Goal: Navigation & Orientation: Find specific page/section

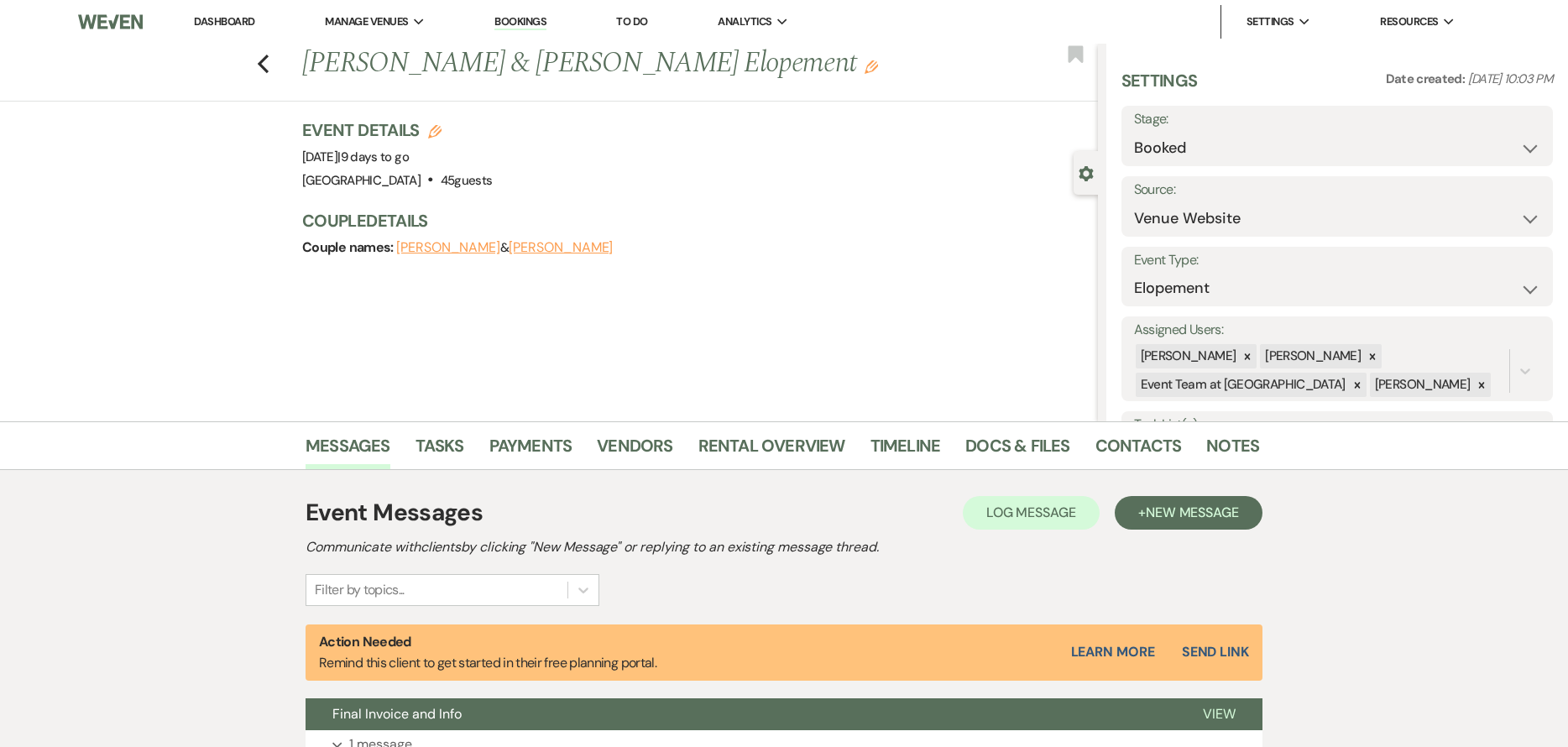
select select "5"
select select "22"
click at [198, 15] on link "Dashboard" at bounding box center [224, 21] width 61 height 14
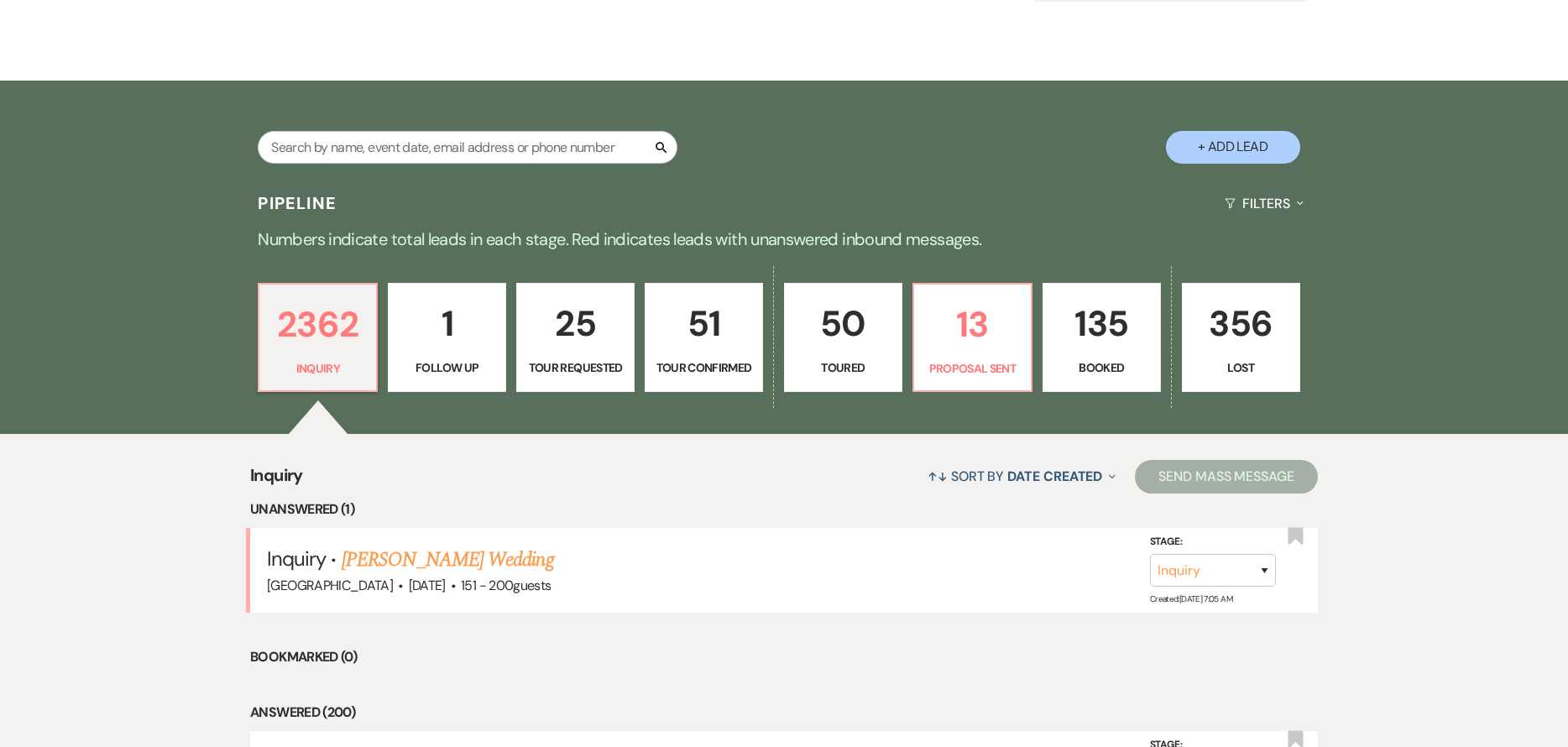
scroll to position [168, 0]
